Goal: Find specific page/section: Find specific page/section

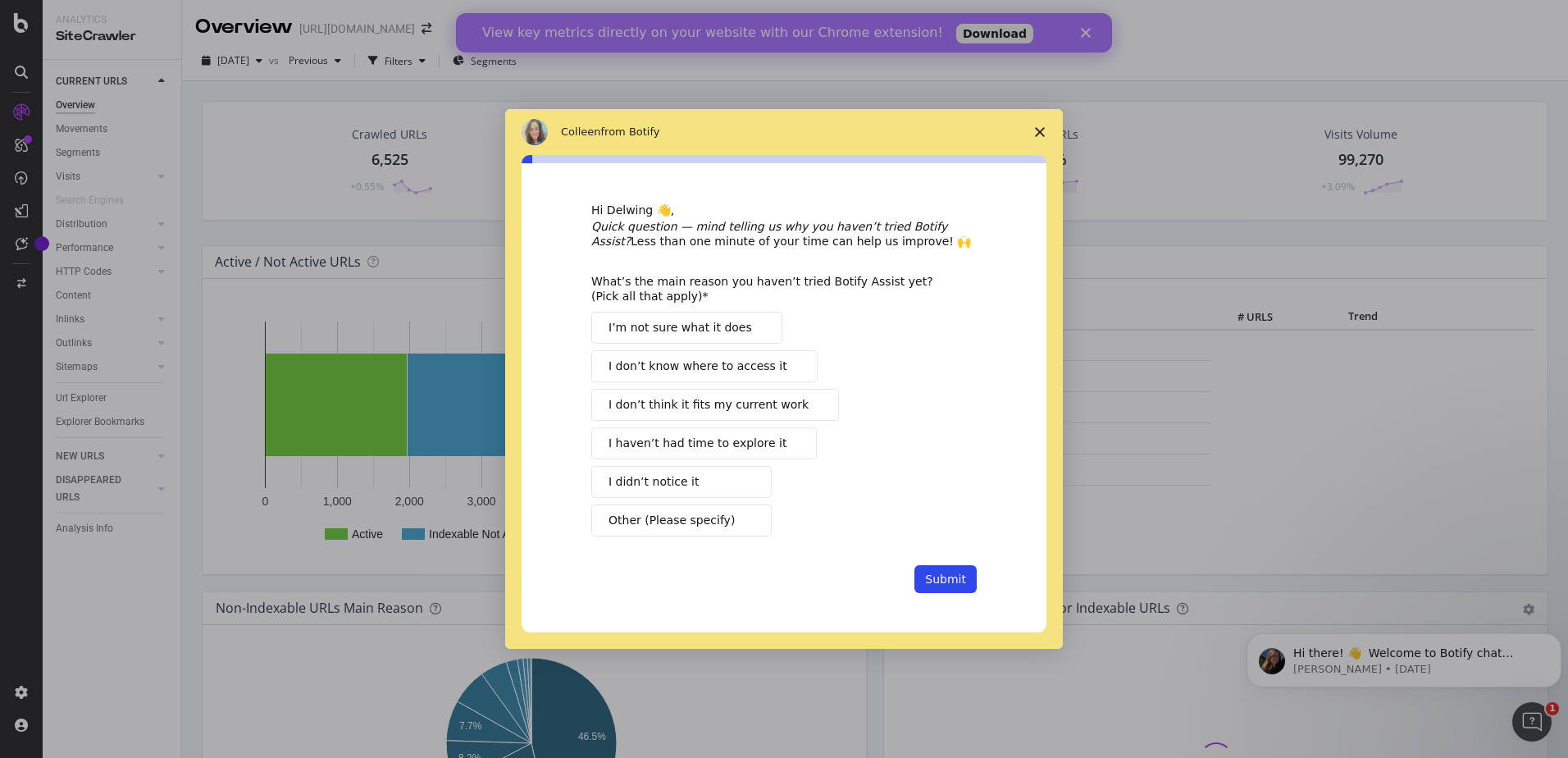
click at [1043, 120] on span "Close survey" at bounding box center [1039, 131] width 46 height 46
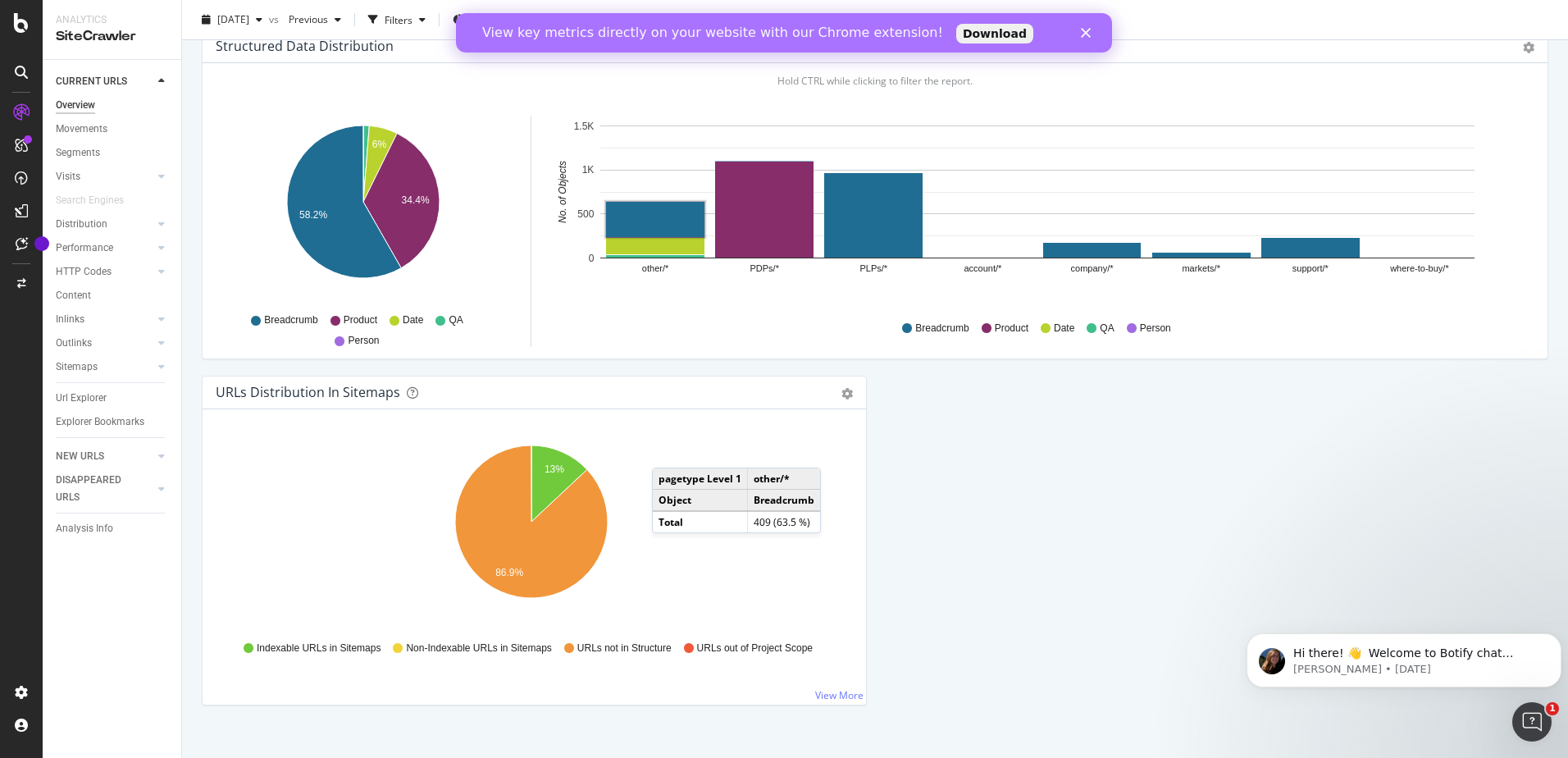
scroll to position [1621, 0]
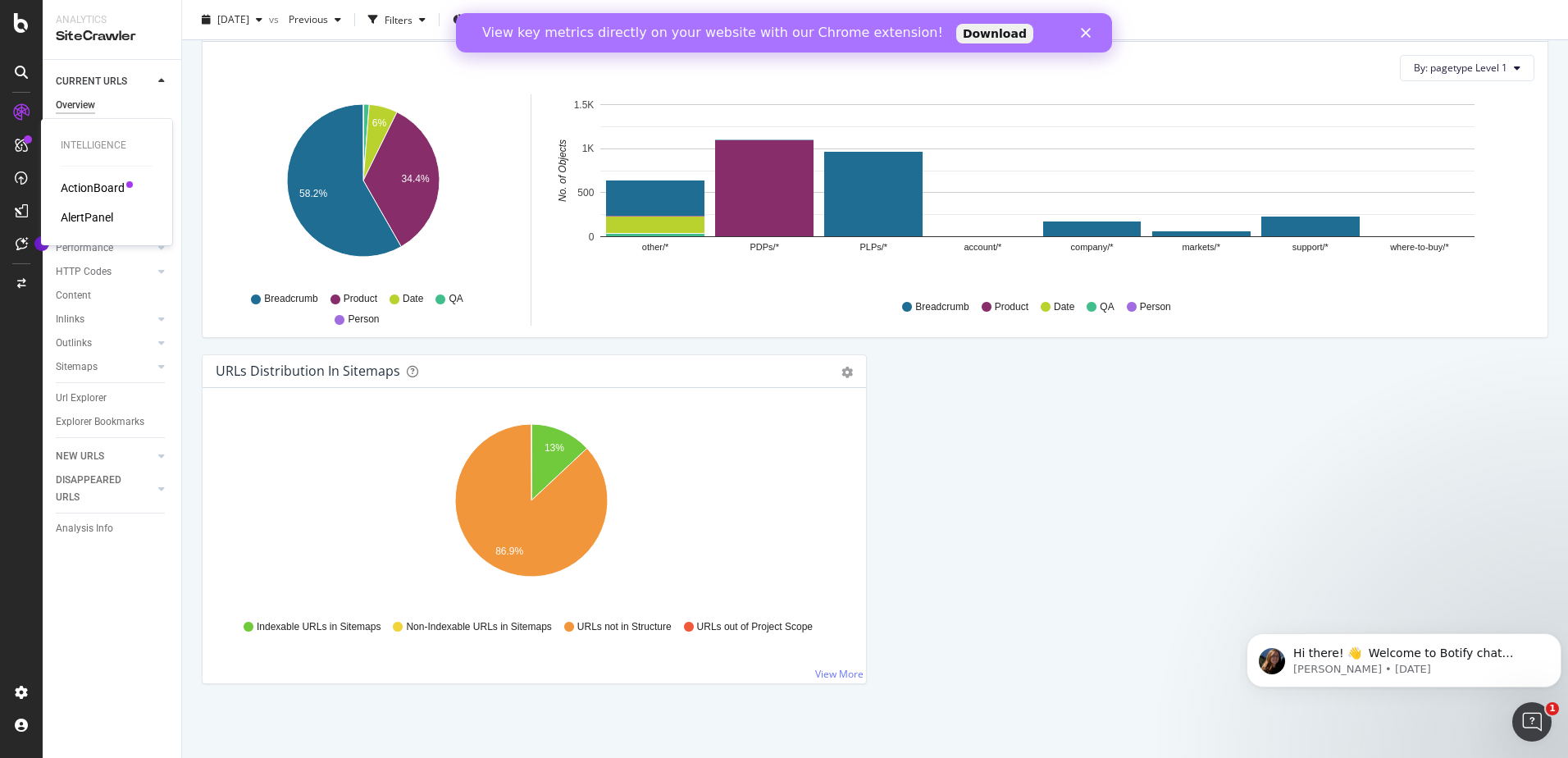
click at [22, 144] on icon at bounding box center [21, 145] width 13 height 13
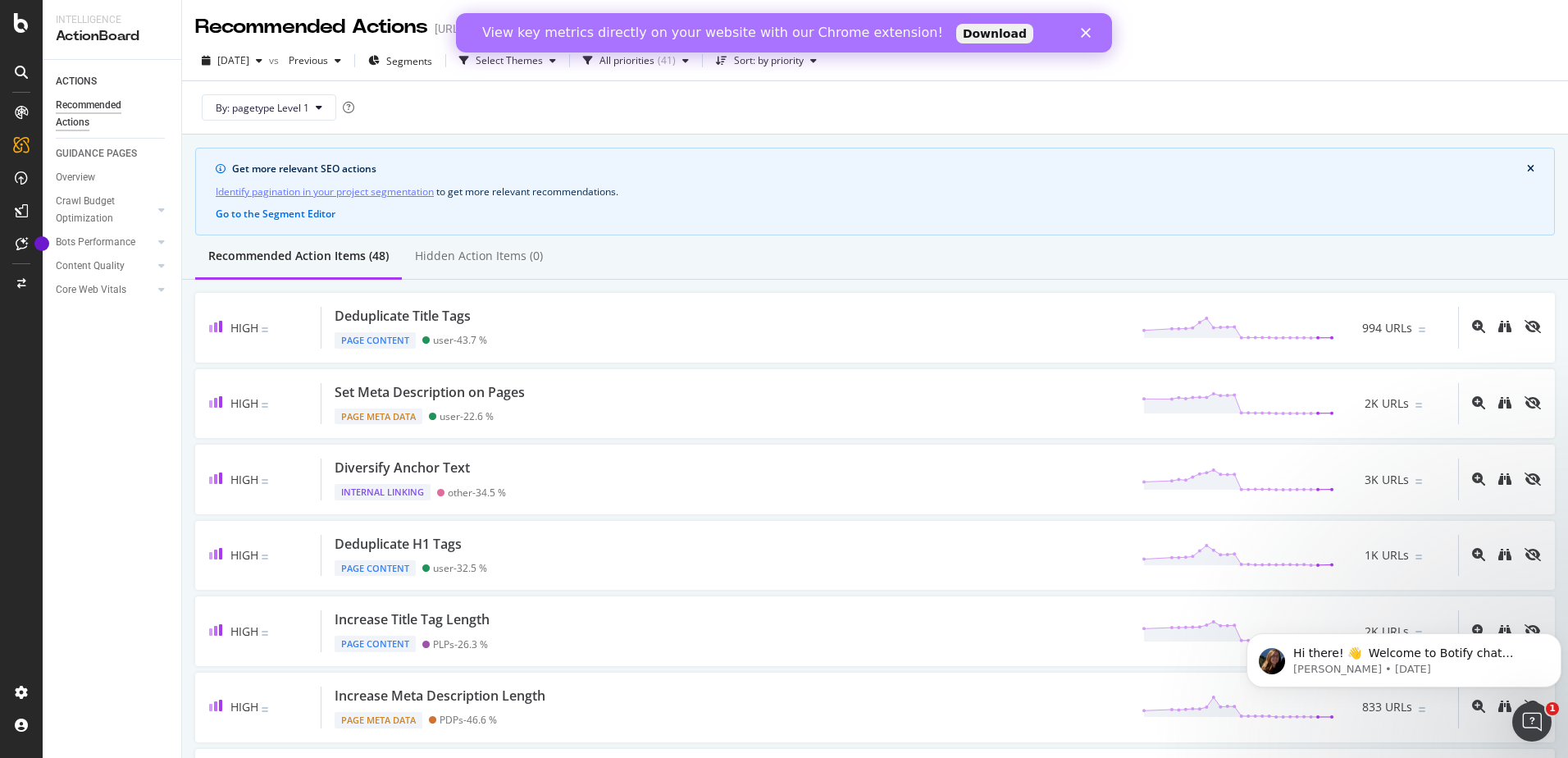
click at [1086, 28] on icon "Close" at bounding box center [1086, 33] width 10 height 10
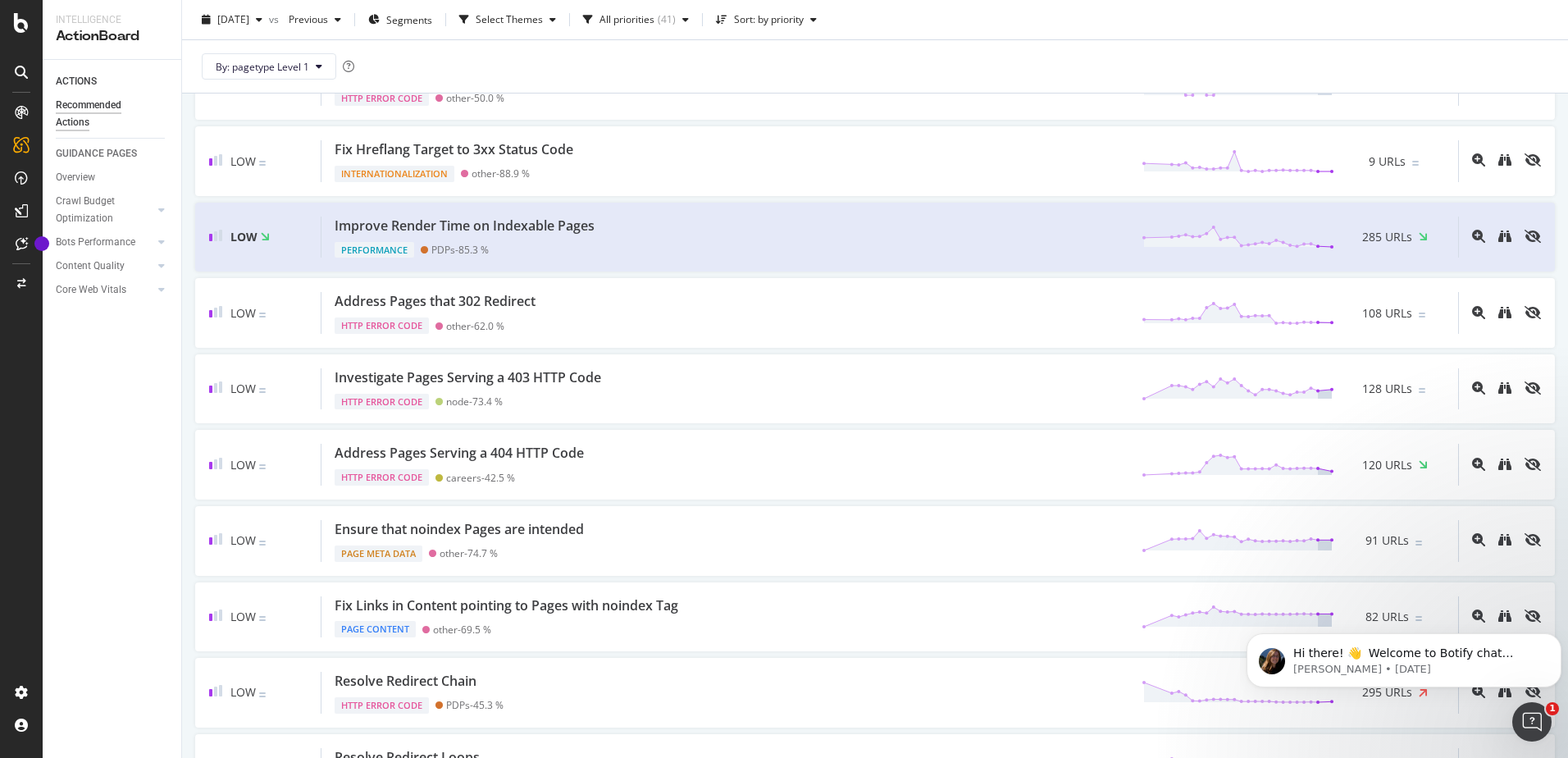
scroll to position [2259, 0]
